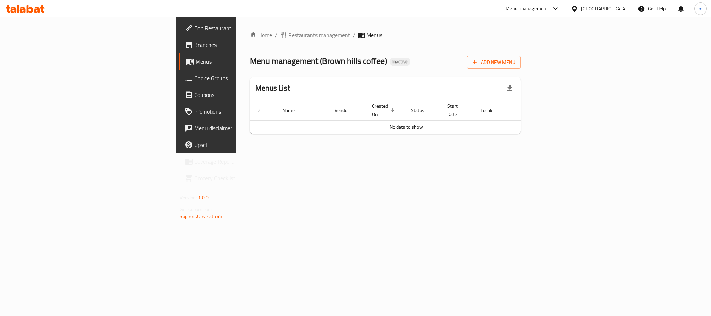
click at [194, 49] on span "Branches" at bounding box center [241, 45] width 95 height 8
click at [515, 63] on span "Add New Menu" at bounding box center [494, 62] width 43 height 9
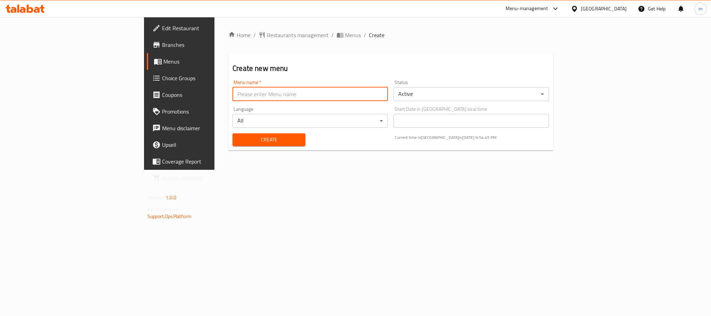
click at [232, 93] on input "text" at bounding box center [309, 94] width 155 height 14
type input "[DATE]"
click at [238, 139] on span "Create" at bounding box center [269, 139] width 62 height 9
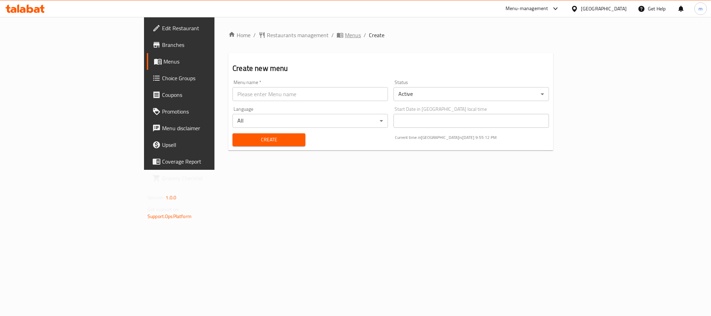
click at [345, 36] on span "Menus" at bounding box center [353, 35] width 16 height 8
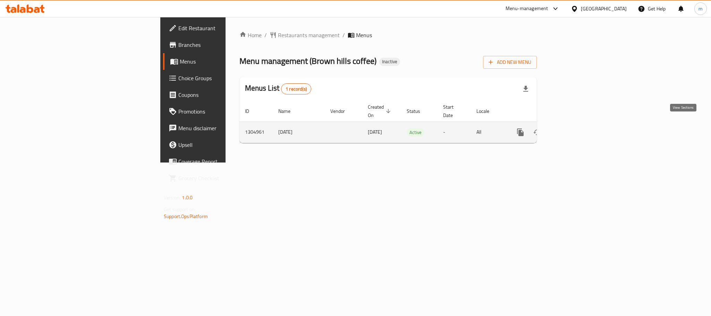
click at [575, 128] on icon "enhanced table" at bounding box center [570, 132] width 8 height 8
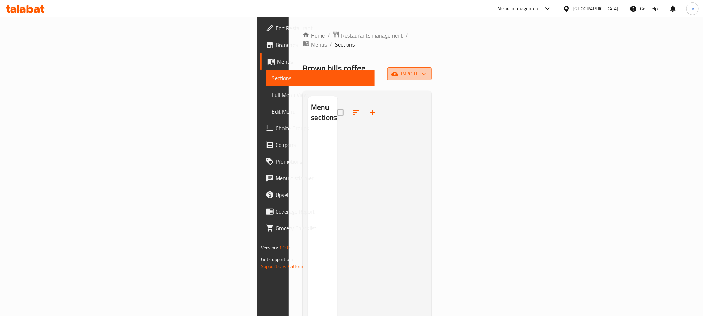
click at [426, 69] on span "import" at bounding box center [409, 73] width 33 height 9
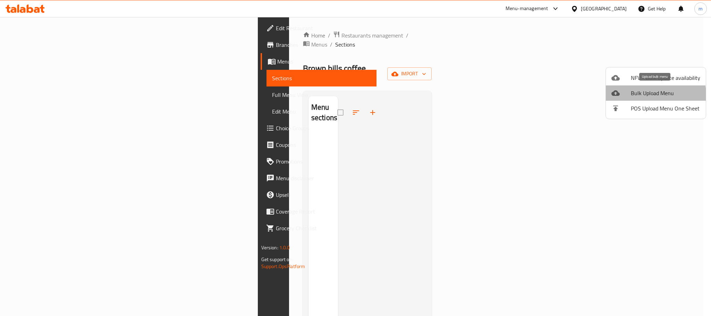
click at [652, 95] on span "Bulk Upload Menu" at bounding box center [665, 93] width 69 height 8
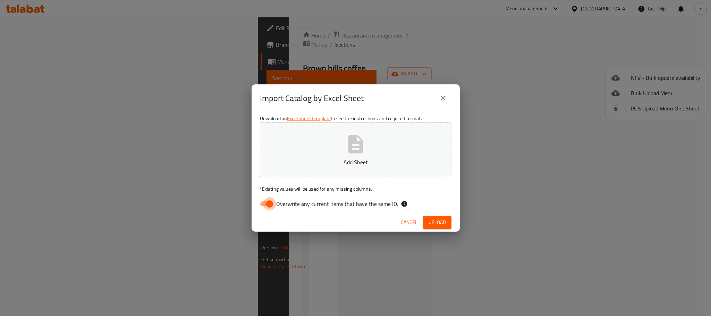
click at [268, 204] on input "Overwrite any current items that have the same ID." at bounding box center [270, 203] width 40 height 13
checkbox input "false"
click at [434, 219] on span "Upload" at bounding box center [436, 222] width 17 height 9
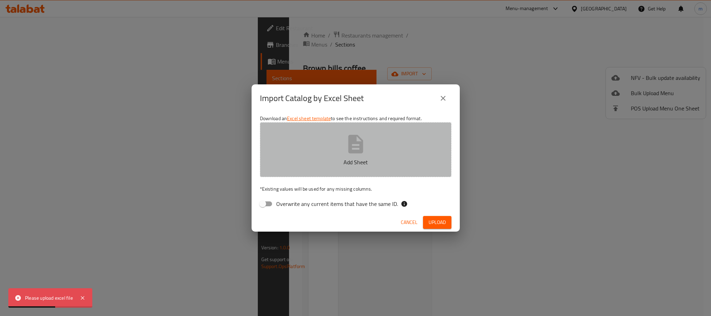
click at [363, 155] on button "Add Sheet" at bounding box center [356, 149] width 192 height 55
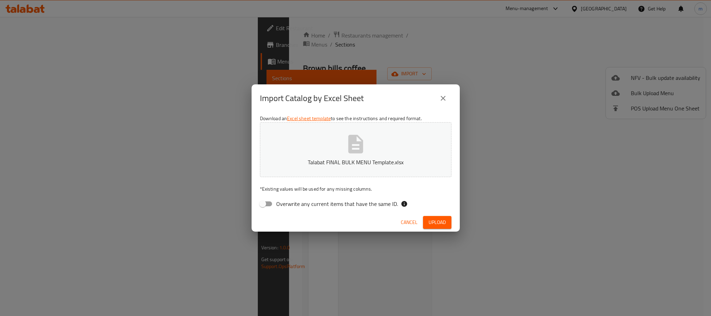
click at [429, 219] on span "Upload" at bounding box center [436, 222] width 17 height 9
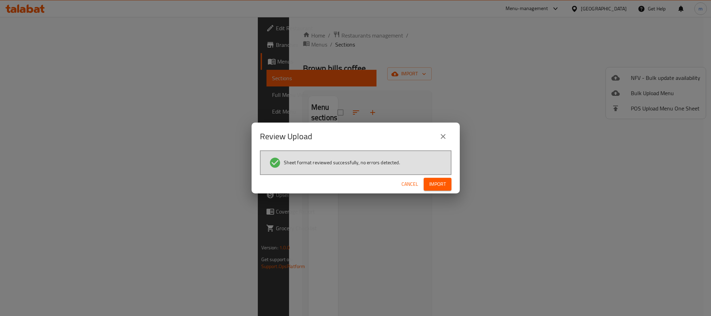
click at [441, 181] on span "Import" at bounding box center [437, 184] width 17 height 9
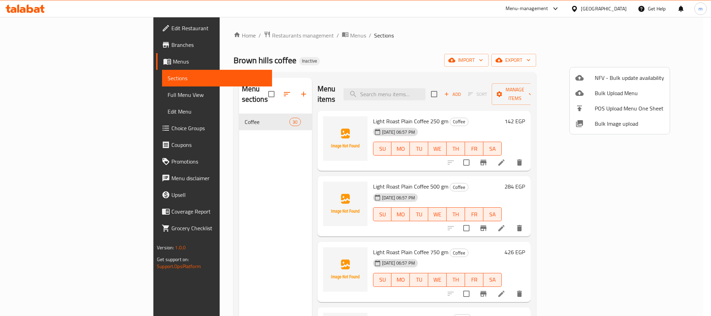
click at [478, 40] on div at bounding box center [355, 158] width 711 height 316
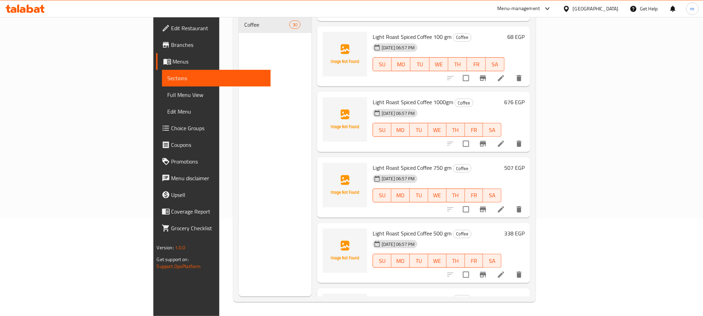
scroll to position [312, 0]
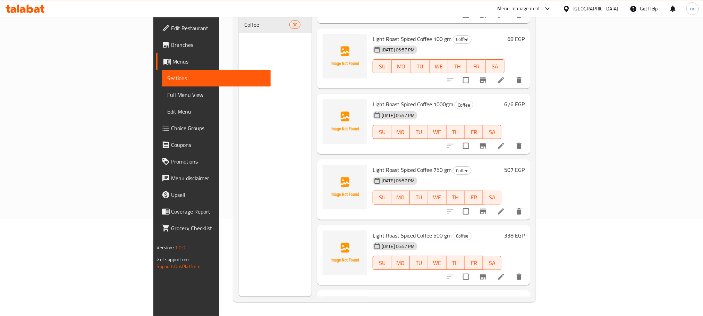
click at [168, 96] on span "Full Menu View" at bounding box center [216, 95] width 97 height 8
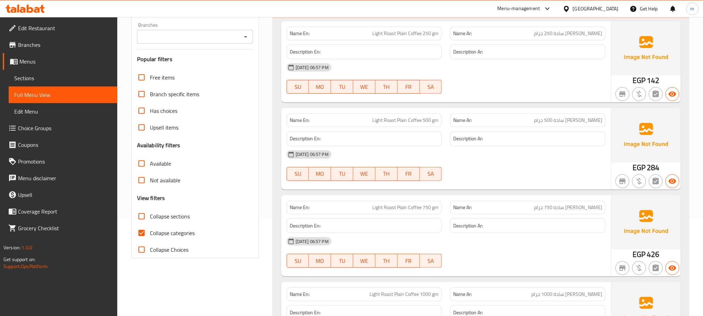
click at [153, 213] on span "Collapse sections" at bounding box center [170, 216] width 40 height 8
click at [150, 213] on input "Collapse sections" at bounding box center [141, 216] width 17 height 17
checkbox input "true"
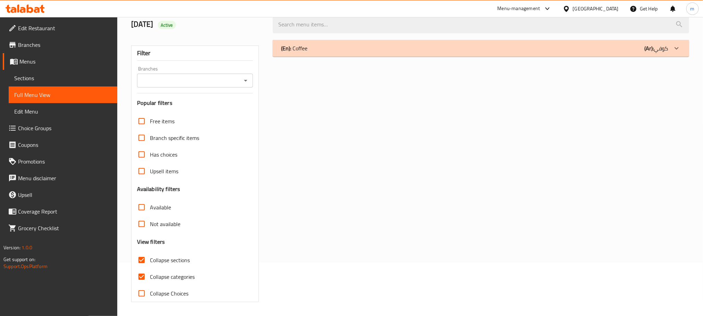
scroll to position [54, 0]
click at [158, 230] on label "Not available" at bounding box center [156, 223] width 47 height 17
click at [150, 230] on input "Not available" at bounding box center [141, 223] width 17 height 17
checkbox input "true"
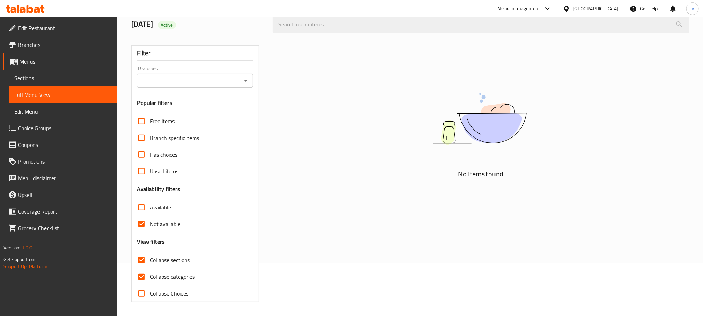
click at [151, 277] on span "Collapse categories" at bounding box center [172, 276] width 45 height 8
click at [150, 277] on input "Collapse categories" at bounding box center [141, 276] width 17 height 17
checkbox input "false"
click at [164, 227] on span "Not available" at bounding box center [165, 224] width 31 height 8
click at [150, 227] on input "Not available" at bounding box center [141, 223] width 17 height 17
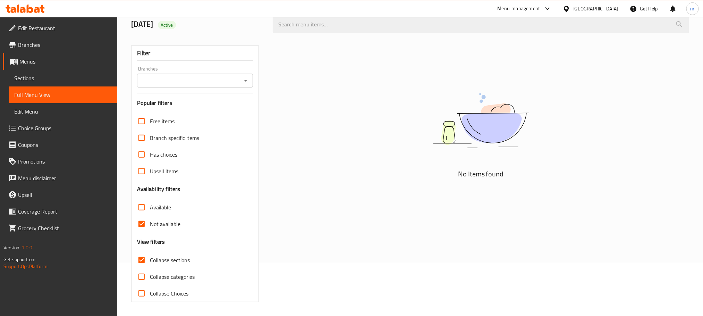
checkbox input "false"
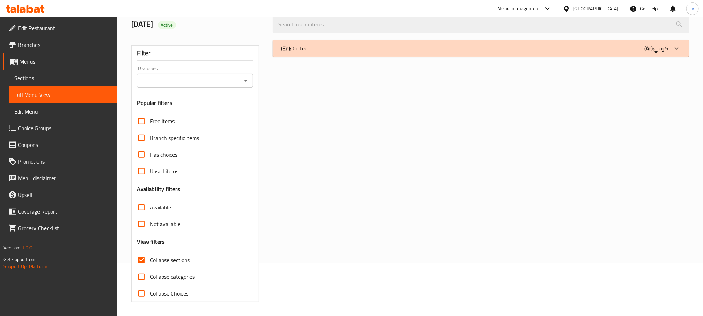
click at [306, 46] on p "(En): Coffee" at bounding box center [294, 48] width 26 height 8
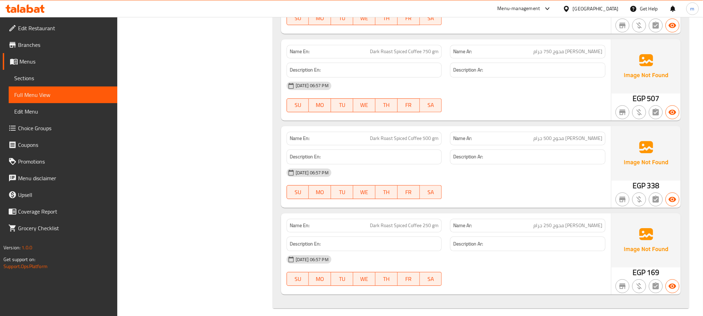
scroll to position [2441, 0]
